Goal: Task Accomplishment & Management: Use online tool/utility

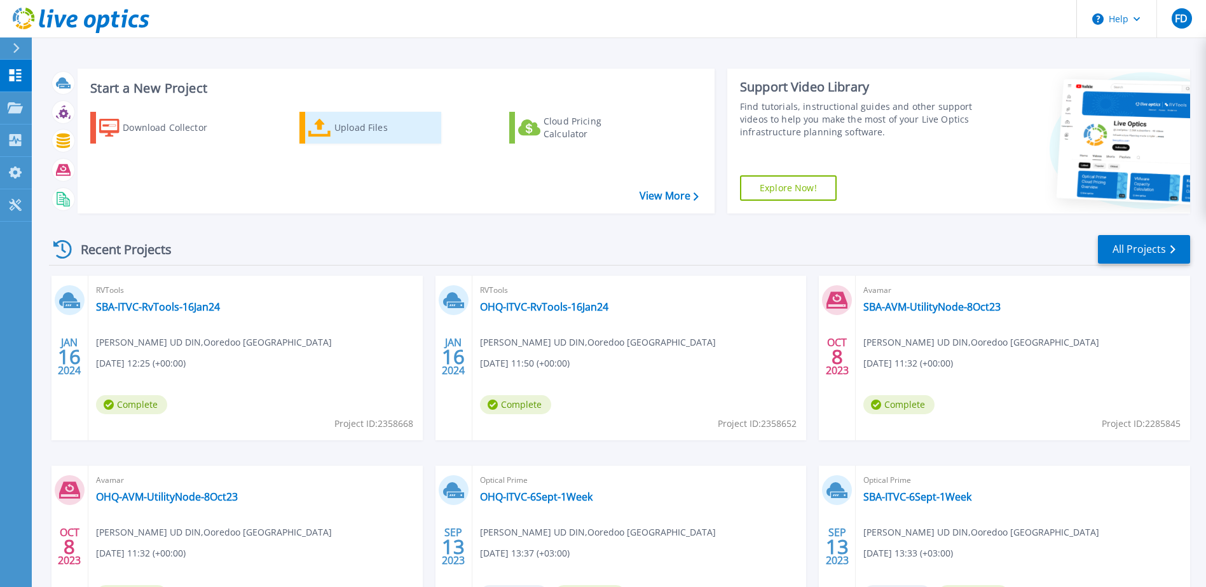
click at [317, 137] on icon at bounding box center [319, 128] width 23 height 18
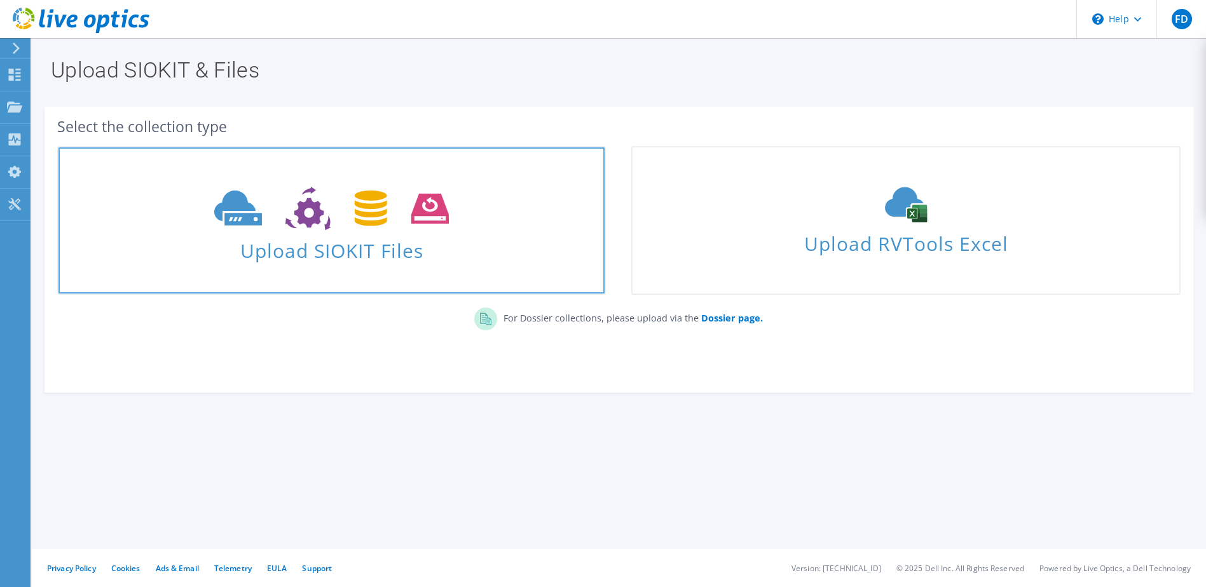
click at [447, 245] on span "Upload SIOKIT Files" at bounding box center [331, 246] width 546 height 27
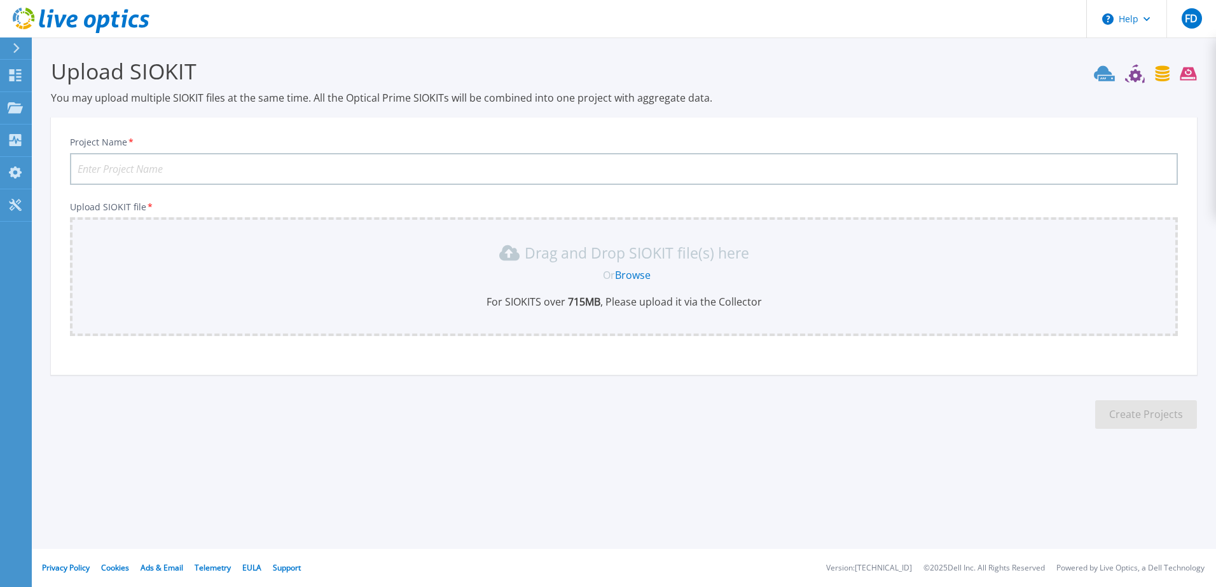
click at [631, 273] on link "Browse" at bounding box center [633, 275] width 36 height 14
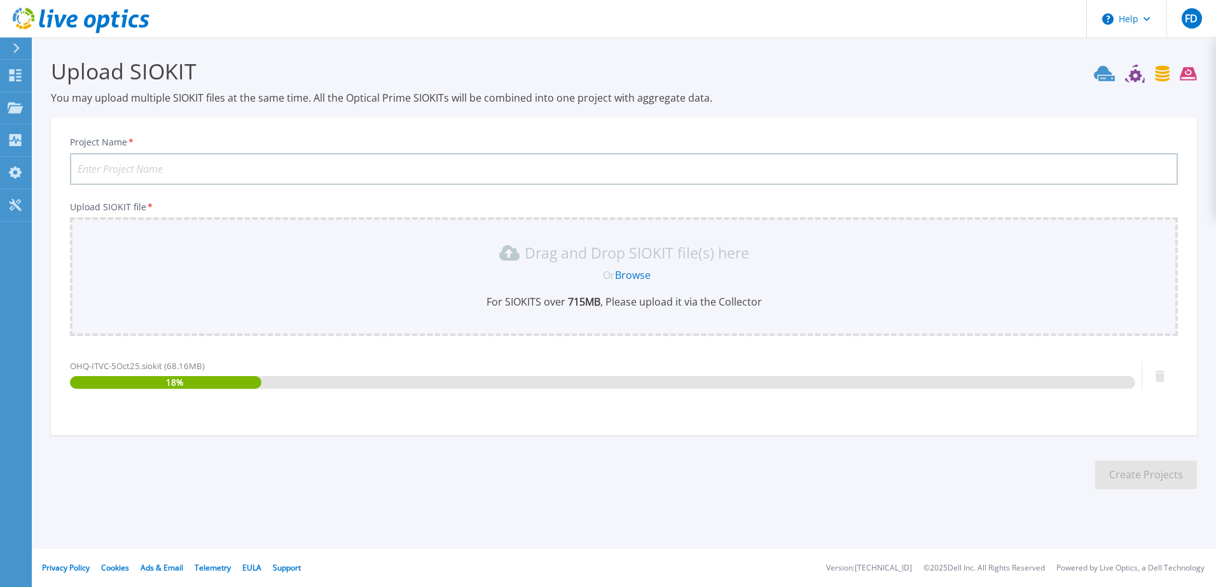
click at [328, 167] on input "Project Name *" at bounding box center [624, 169] width 1108 height 32
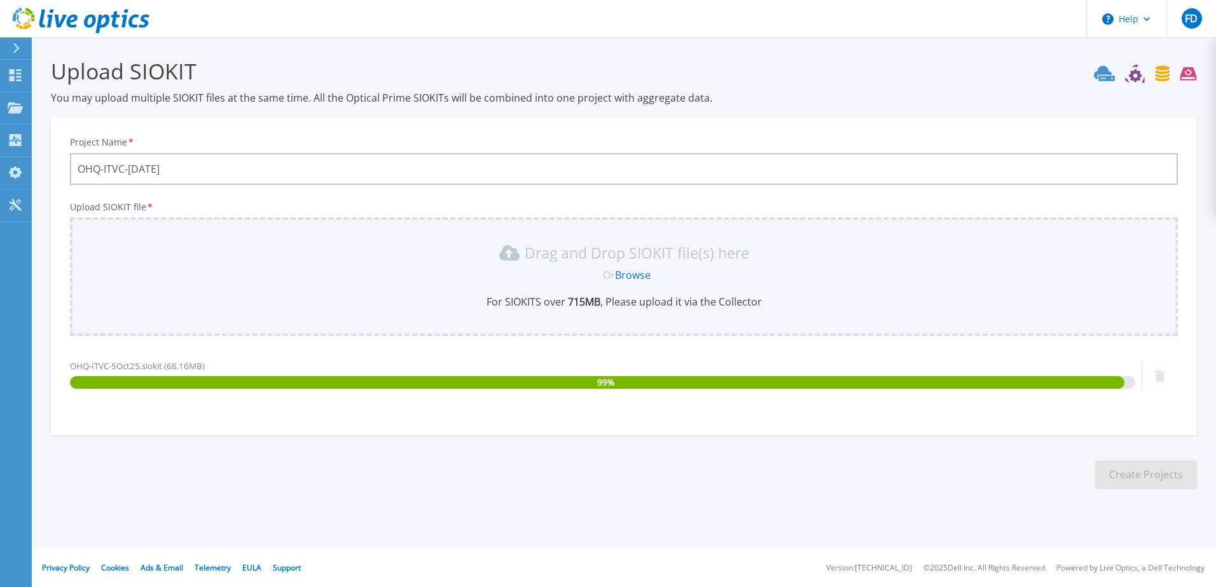
type input "OHQ-ITVC-5Oct2025"
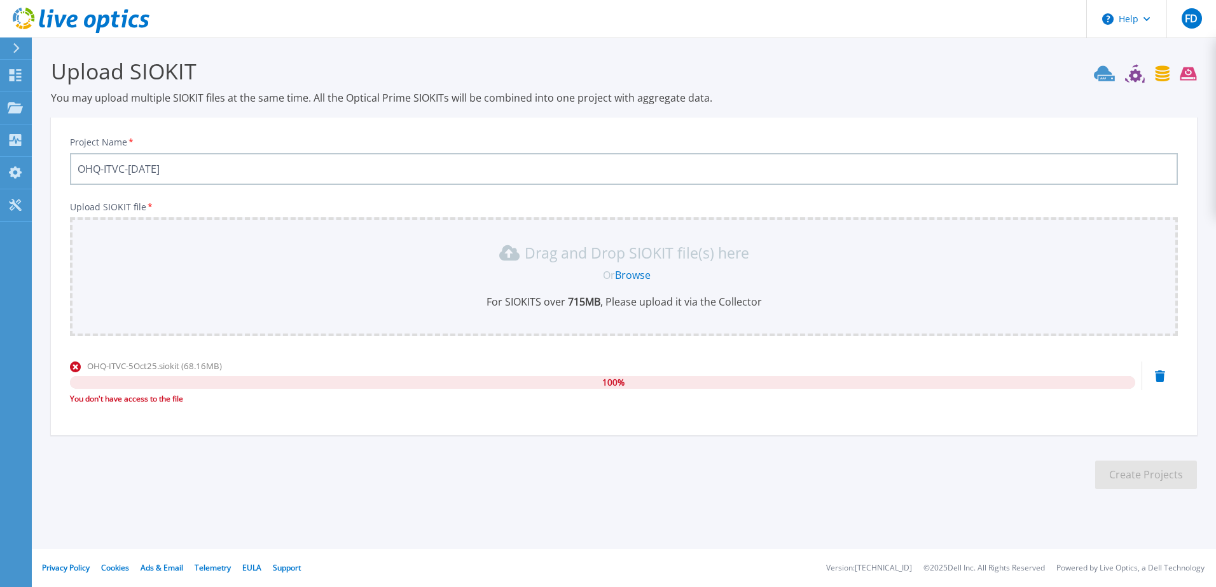
click at [1106, 76] on icon at bounding box center [1145, 73] width 103 height 19
click at [1134, 78] on icon at bounding box center [1135, 75] width 13 height 13
